Goal: Information Seeking & Learning: Learn about a topic

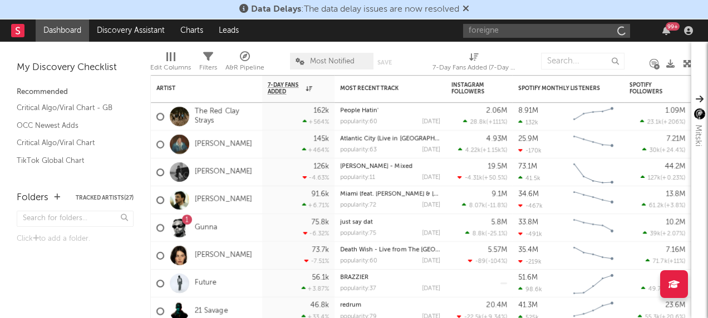
type input "foreigner"
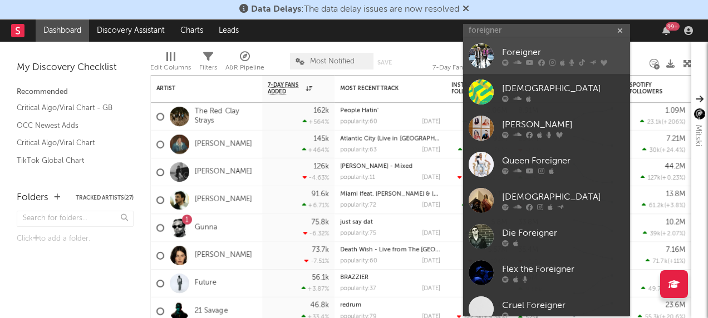
click at [475, 58] on div at bounding box center [480, 55] width 25 height 25
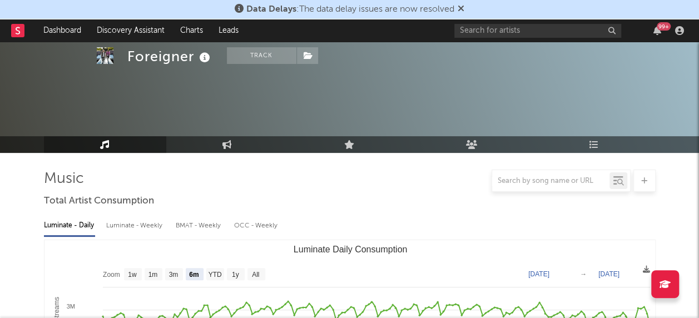
scroll to position [147, 0]
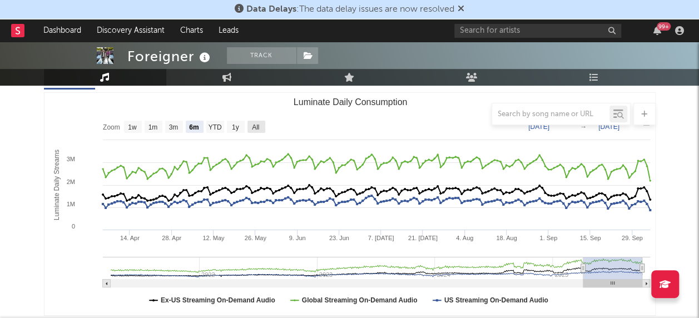
click at [257, 126] on text "All" at bounding box center [255, 128] width 7 height 8
select select "All"
type input "[DATE]"
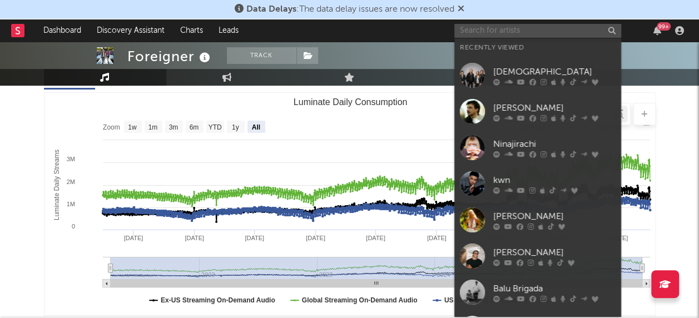
click at [539, 31] on input "text" at bounding box center [538, 31] width 167 height 14
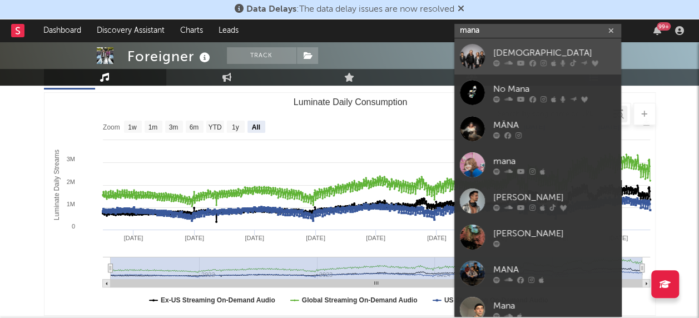
type input "mana"
click at [479, 56] on div at bounding box center [472, 56] width 25 height 25
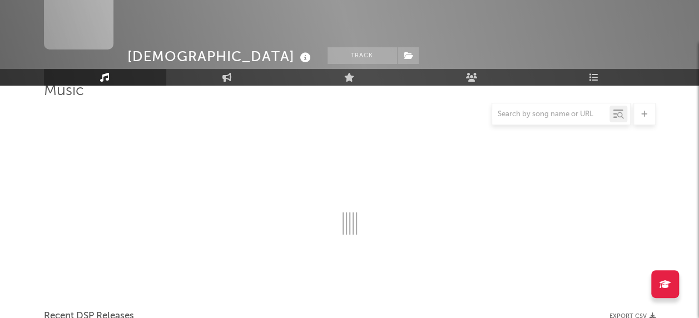
scroll to position [147, 0]
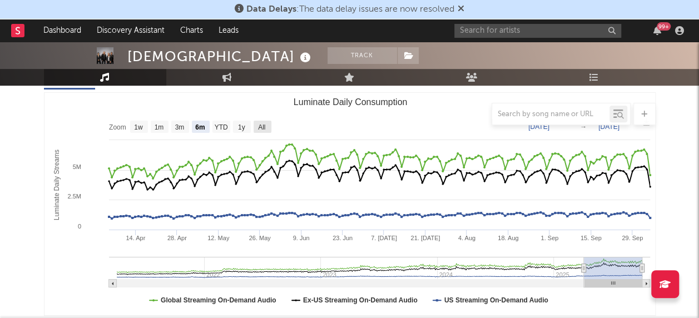
click at [266, 127] on rect "Luminate Daily Consumption" at bounding box center [263, 127] width 18 height 12
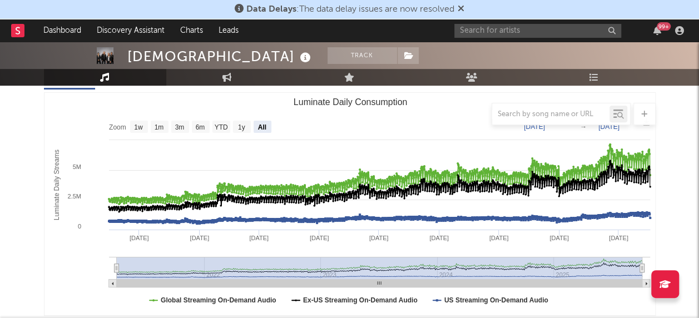
select select "All"
type input "[DATE]"
click at [486, 31] on input "text" at bounding box center [538, 31] width 167 height 14
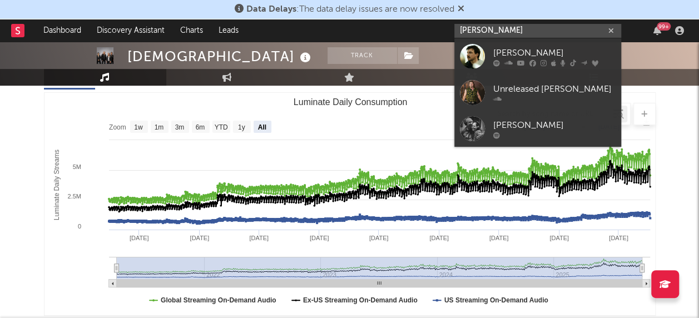
click at [524, 32] on input "[PERSON_NAME]" at bounding box center [538, 31] width 167 height 14
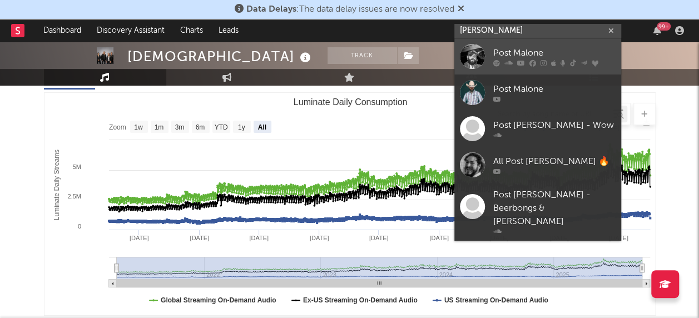
type input "[PERSON_NAME]"
click at [475, 52] on div at bounding box center [472, 56] width 25 height 25
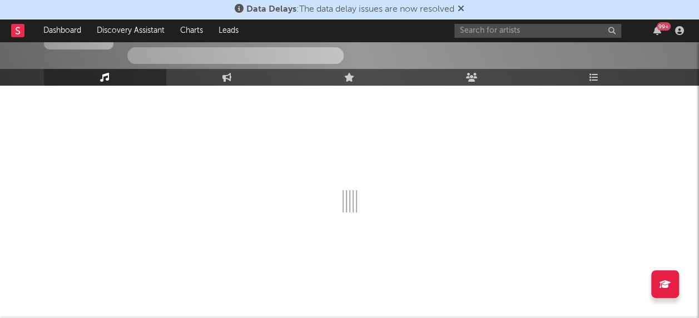
scroll to position [147, 0]
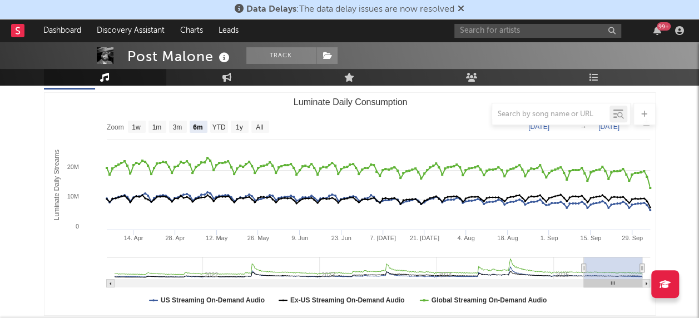
click at [261, 124] on div at bounding box center [350, 114] width 612 height 22
click at [260, 127] on text "All" at bounding box center [259, 128] width 7 height 8
select select "All"
type input "[DATE]"
